Goal: Use online tool/utility

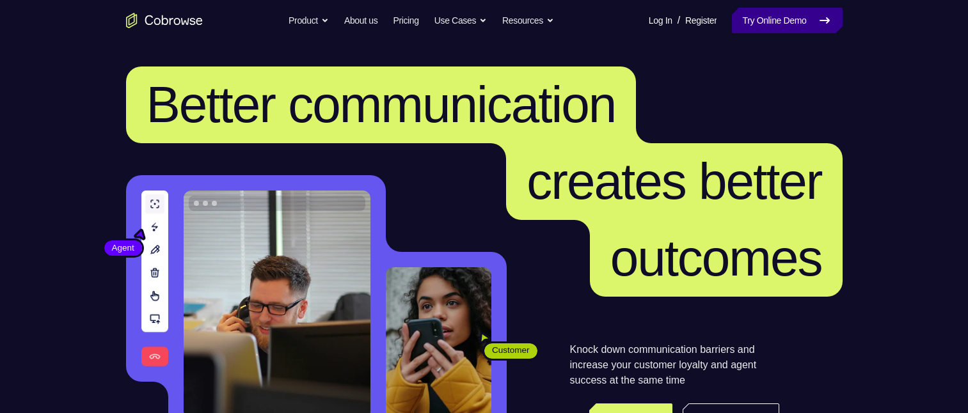
click at [770, 20] on link "Try Online Demo" at bounding box center [787, 21] width 110 height 26
click at [820, 20] on icon at bounding box center [824, 20] width 9 height 5
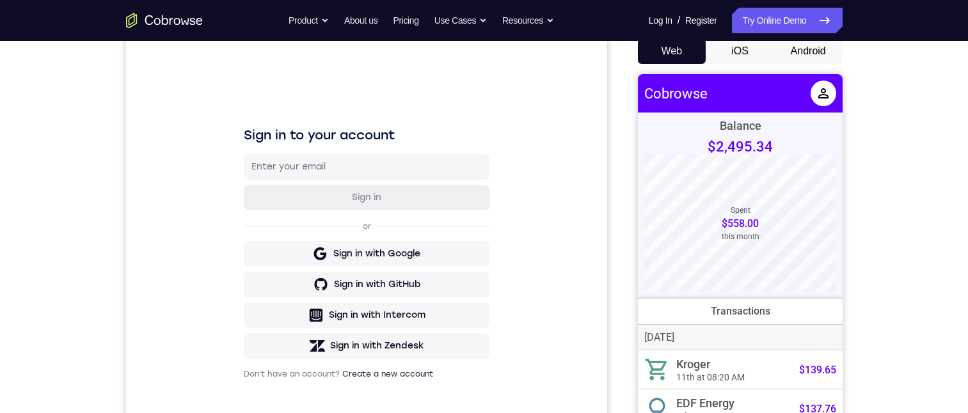
scroll to position [64, 0]
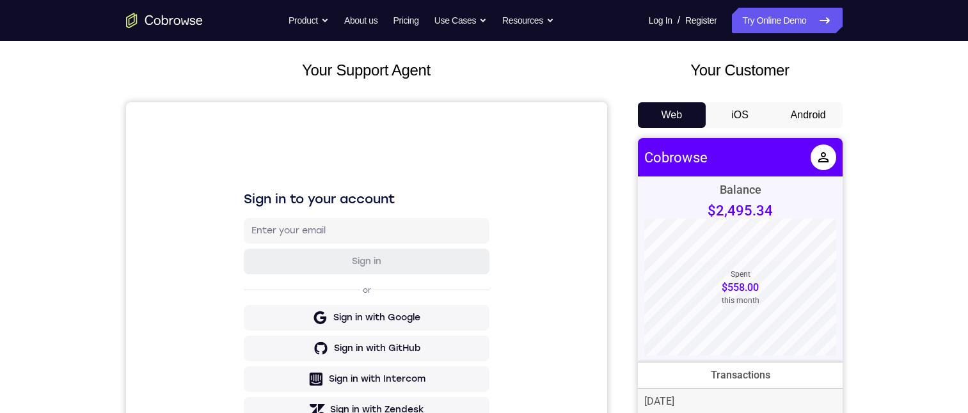
click at [814, 113] on button "Android" at bounding box center [808, 115] width 68 height 26
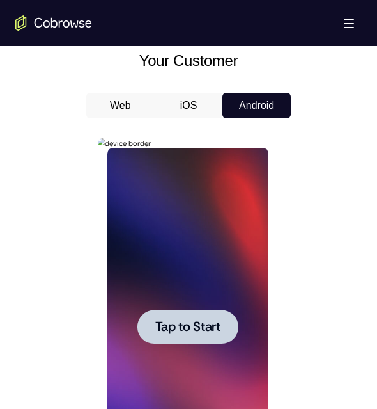
scroll to position [640, 0]
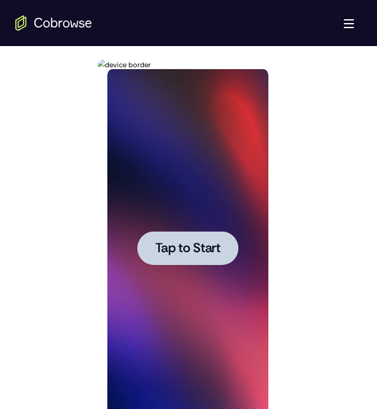
drag, startPoint x: 182, startPoint y: 244, endPoint x: 173, endPoint y: 244, distance: 9.0
click at [182, 244] on span "Tap to Start" at bounding box center [187, 248] width 65 height 13
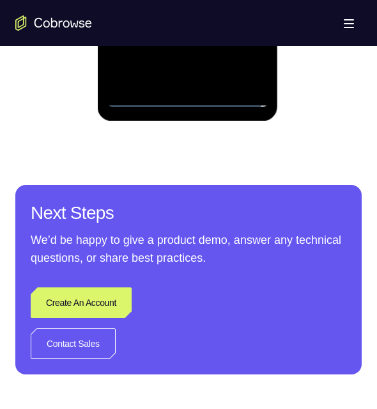
scroll to position [768, 0]
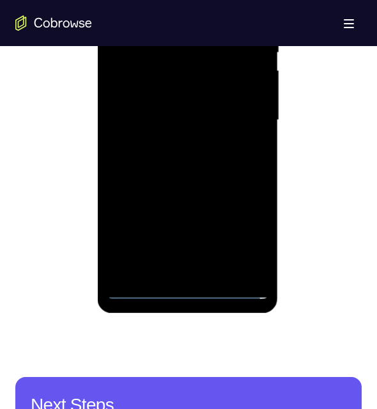
click at [189, 287] on div at bounding box center [187, 120] width 161 height 358
click at [234, 234] on div at bounding box center [187, 120] width 161 height 358
click at [157, 0] on div at bounding box center [187, 120] width 161 height 358
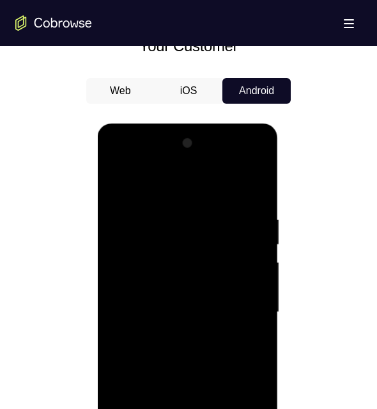
click at [181, 237] on div at bounding box center [187, 312] width 161 height 358
click at [160, 187] on div at bounding box center [187, 312] width 161 height 358
click at [154, 266] on div at bounding box center [187, 312] width 161 height 358
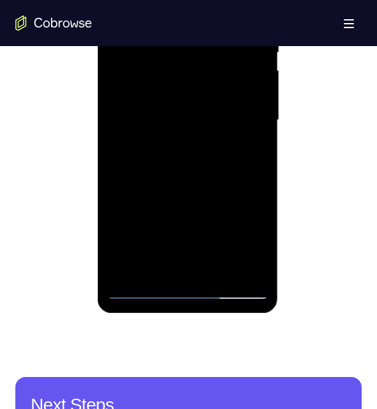
click at [258, 264] on div at bounding box center [187, 120] width 161 height 358
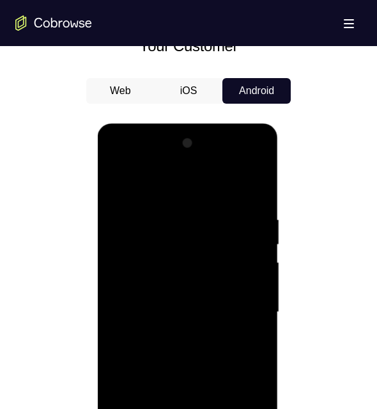
click at [122, 306] on div at bounding box center [187, 312] width 161 height 358
click at [237, 340] on div at bounding box center [187, 312] width 161 height 358
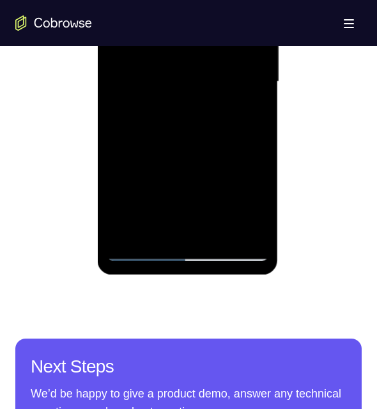
scroll to position [768, 0]
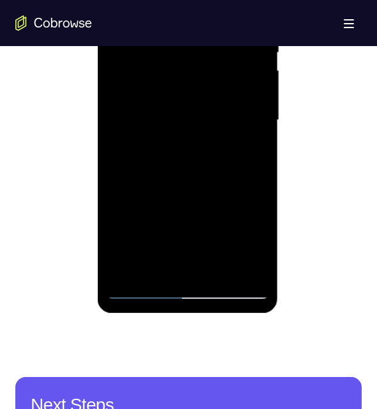
click at [141, 288] on div at bounding box center [187, 120] width 161 height 358
click at [139, 284] on div at bounding box center [187, 120] width 161 height 358
click at [142, 288] on div at bounding box center [187, 120] width 161 height 358
click at [166, 47] on div at bounding box center [187, 120] width 161 height 358
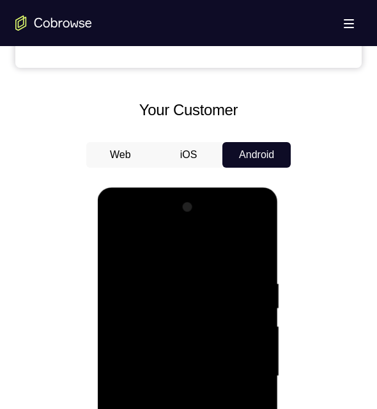
scroll to position [448, 0]
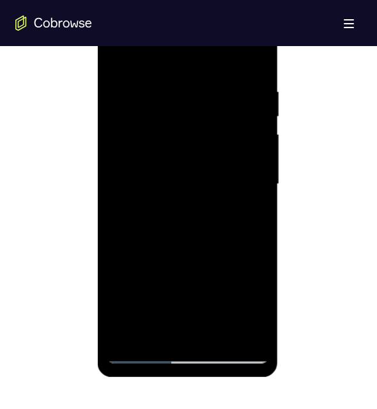
click at [138, 351] on div at bounding box center [187, 184] width 161 height 358
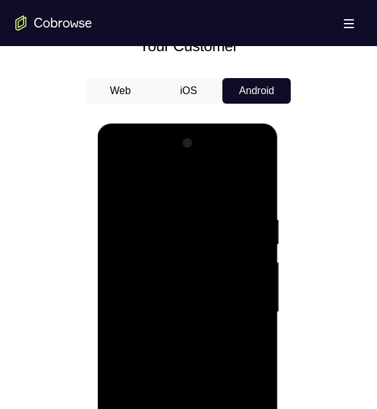
click at [242, 226] on div at bounding box center [187, 312] width 161 height 358
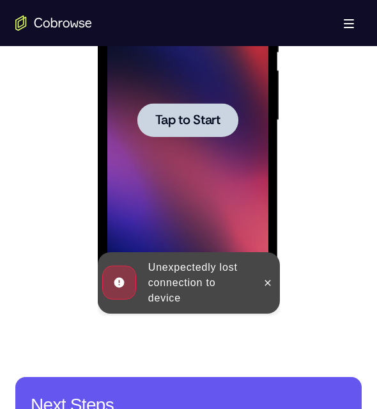
click at [177, 118] on span "Tap to Start" at bounding box center [187, 120] width 65 height 13
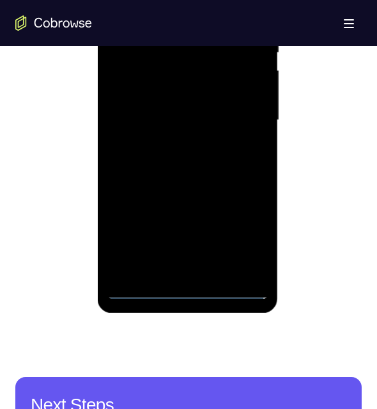
drag, startPoint x: 186, startPoint y: 292, endPoint x: 292, endPoint y: 247, distance: 114.7
click at [186, 292] on div at bounding box center [187, 120] width 161 height 358
click at [245, 241] on div at bounding box center [187, 120] width 161 height 358
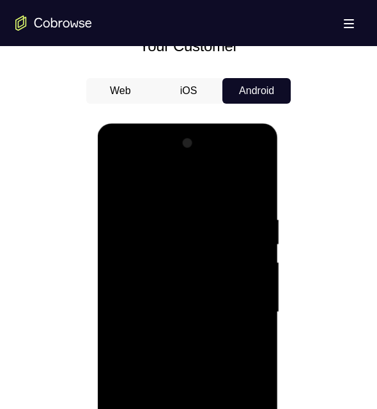
click at [122, 258] on div at bounding box center [187, 312] width 161 height 358
click at [171, 335] on div at bounding box center [187, 312] width 161 height 358
click at [169, 297] on div at bounding box center [187, 312] width 161 height 358
click at [155, 280] on div at bounding box center [187, 312] width 161 height 358
click at [177, 310] on div at bounding box center [187, 312] width 161 height 358
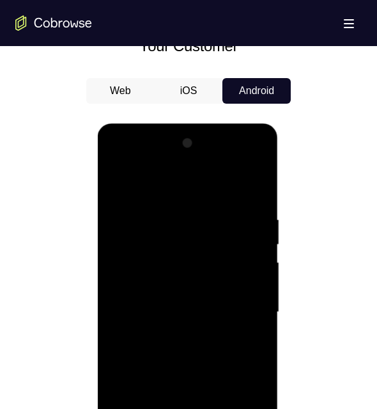
scroll to position [0, 0]
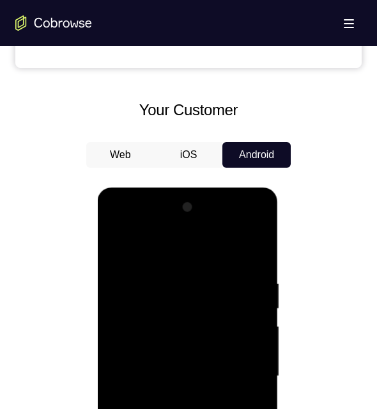
scroll to position [704, 0]
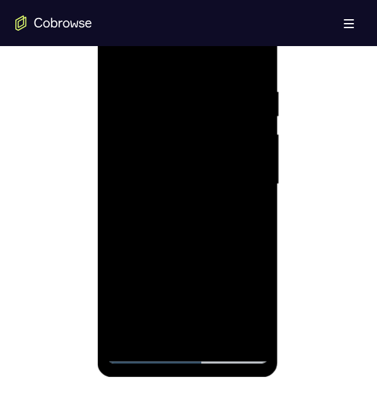
click at [138, 352] on div at bounding box center [187, 184] width 161 height 358
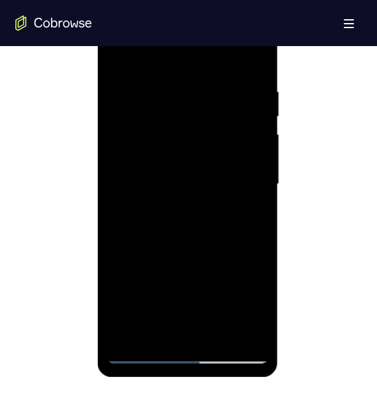
scroll to position [832, 0]
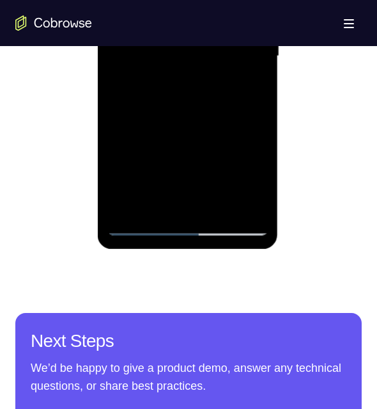
click at [239, 173] on div at bounding box center [187, 56] width 161 height 358
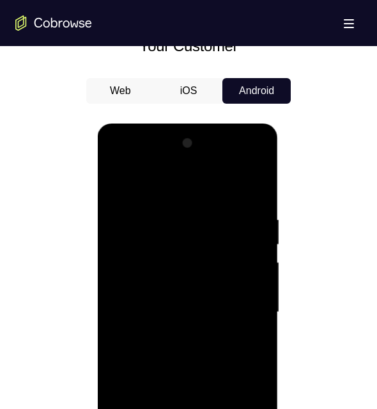
click at [160, 159] on div at bounding box center [187, 312] width 161 height 358
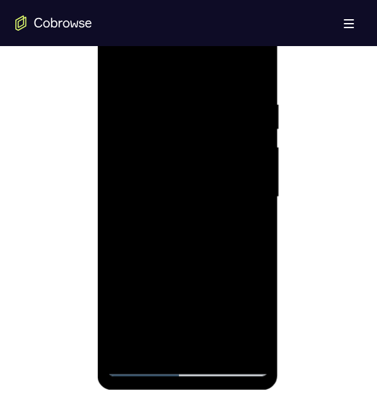
click at [136, 349] on div at bounding box center [187, 197] width 161 height 358
click at [190, 126] on div at bounding box center [187, 197] width 161 height 358
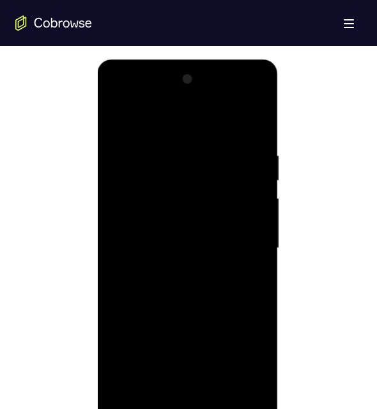
click at [166, 164] on div at bounding box center [187, 248] width 161 height 358
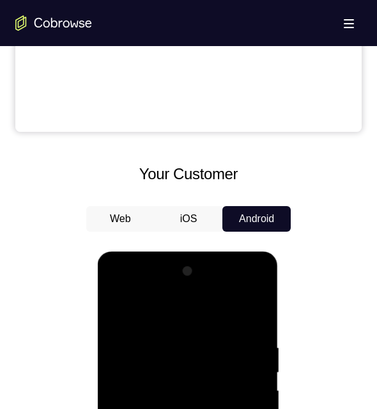
scroll to position [512, 0]
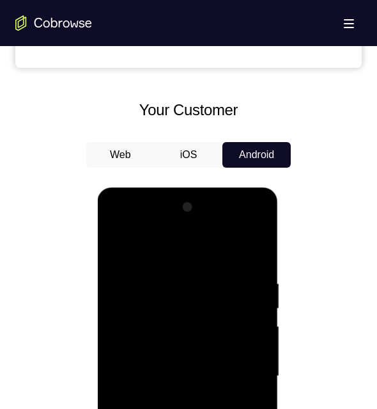
click at [191, 241] on div at bounding box center [187, 376] width 161 height 358
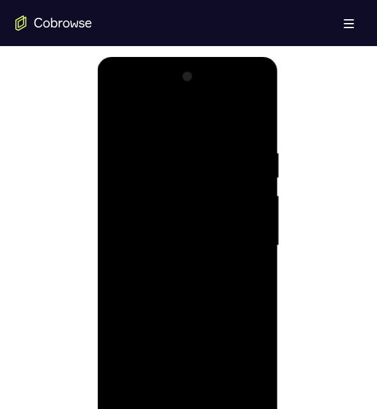
scroll to position [834, 0]
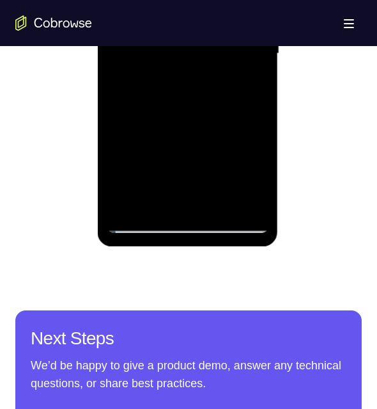
click at [178, 0] on div at bounding box center [187, 54] width 161 height 358
click at [197, 0] on div at bounding box center [187, 54] width 161 height 358
click at [196, 0] on div at bounding box center [187, 54] width 161 height 358
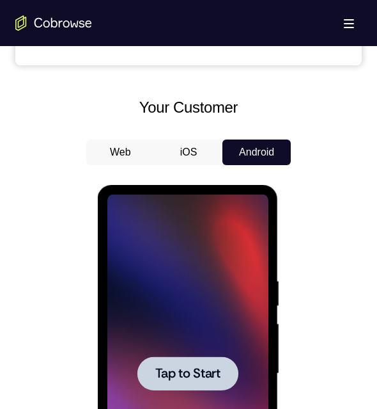
scroll to position [770, 0]
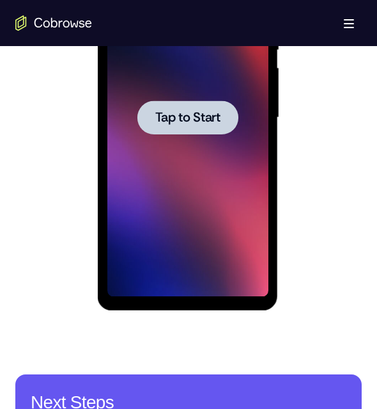
click at [181, 121] on span "Tap to Start" at bounding box center [187, 117] width 65 height 13
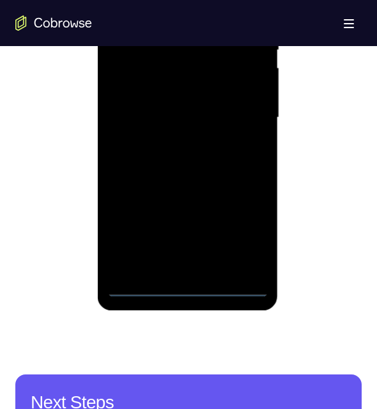
click at [187, 287] on div at bounding box center [187, 118] width 161 height 358
click at [248, 230] on div at bounding box center [187, 118] width 161 height 358
click at [256, 0] on div at bounding box center [187, 118] width 161 height 358
click at [210, 0] on div at bounding box center [187, 118] width 161 height 358
click at [171, 0] on div at bounding box center [187, 118] width 161 height 358
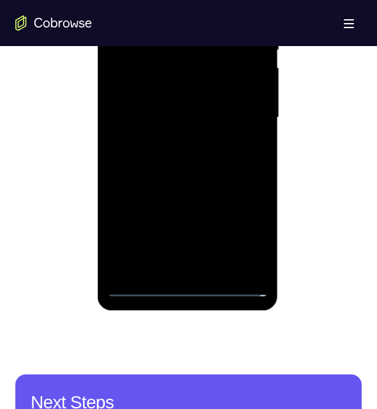
click at [171, 0] on div at bounding box center [187, 118] width 161 height 358
click at [172, 9] on div at bounding box center [187, 118] width 161 height 358
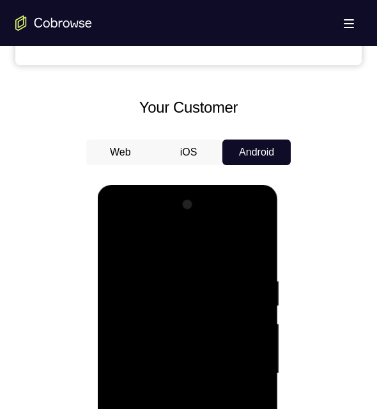
click at [115, 331] on div at bounding box center [187, 373] width 161 height 358
click at [181, 299] on div at bounding box center [187, 373] width 161 height 358
click at [175, 306] on div at bounding box center [187, 373] width 161 height 358
click at [166, 242] on div at bounding box center [187, 373] width 161 height 358
click at [138, 256] on div at bounding box center [187, 373] width 161 height 358
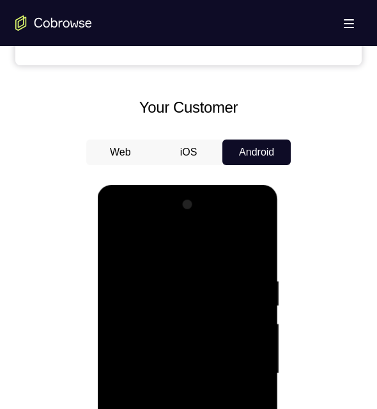
click at [123, 258] on div at bounding box center [187, 373] width 161 height 358
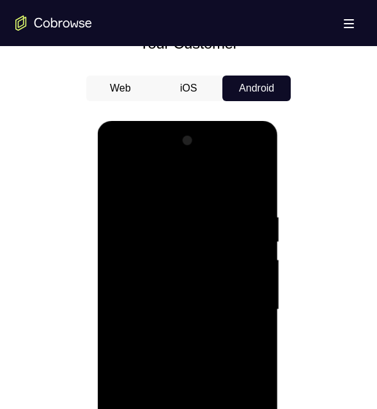
scroll to position [706, 0]
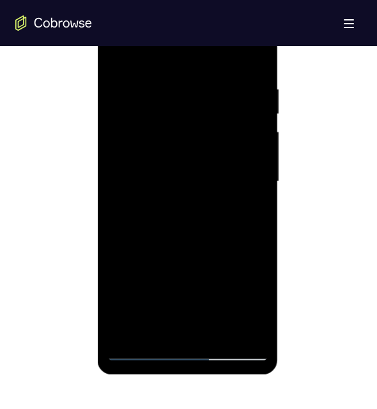
click at [166, 243] on div at bounding box center [187, 182] width 161 height 358
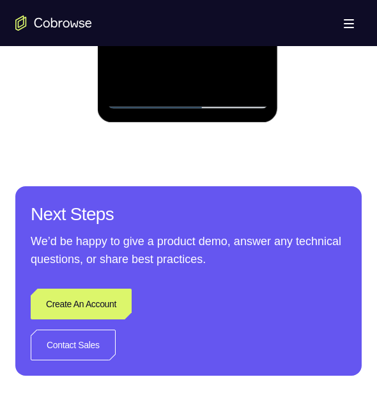
scroll to position [962, 0]
